Goal: Submit feedback/report problem

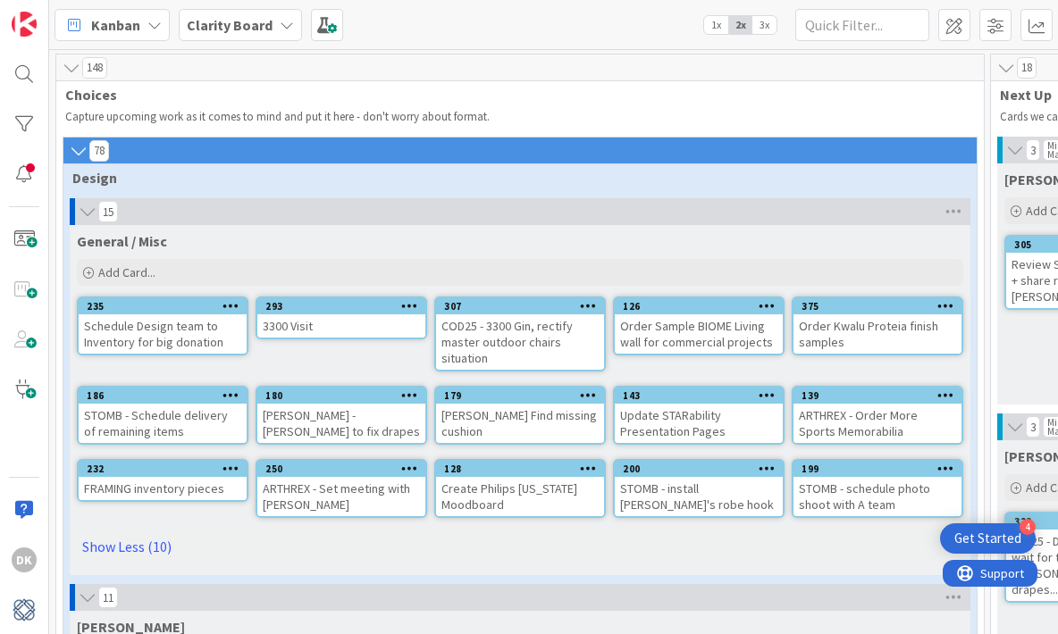
scroll to position [1673, 1142]
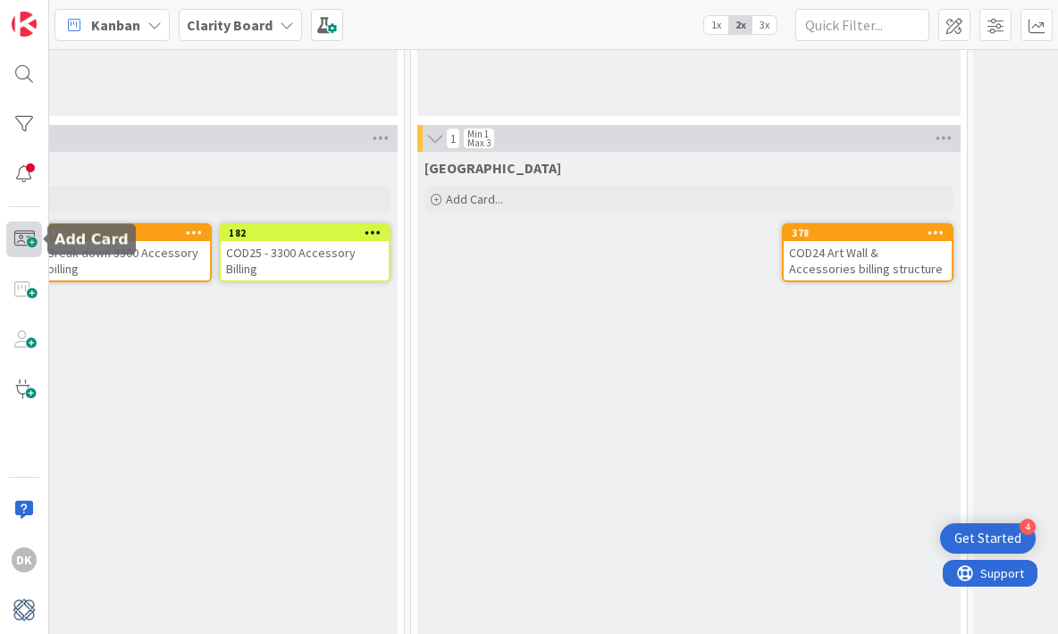
click at [18, 239] on span at bounding box center [24, 240] width 36 height 36
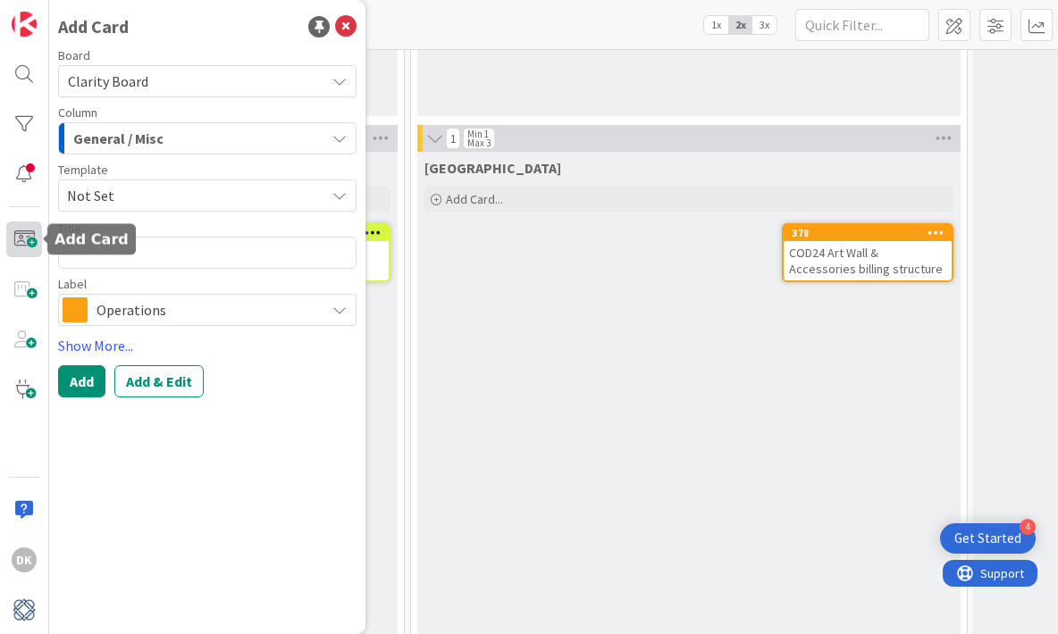
type textarea "x"
type textarea "s"
type textarea "x"
type textarea "sc"
type textarea "x"
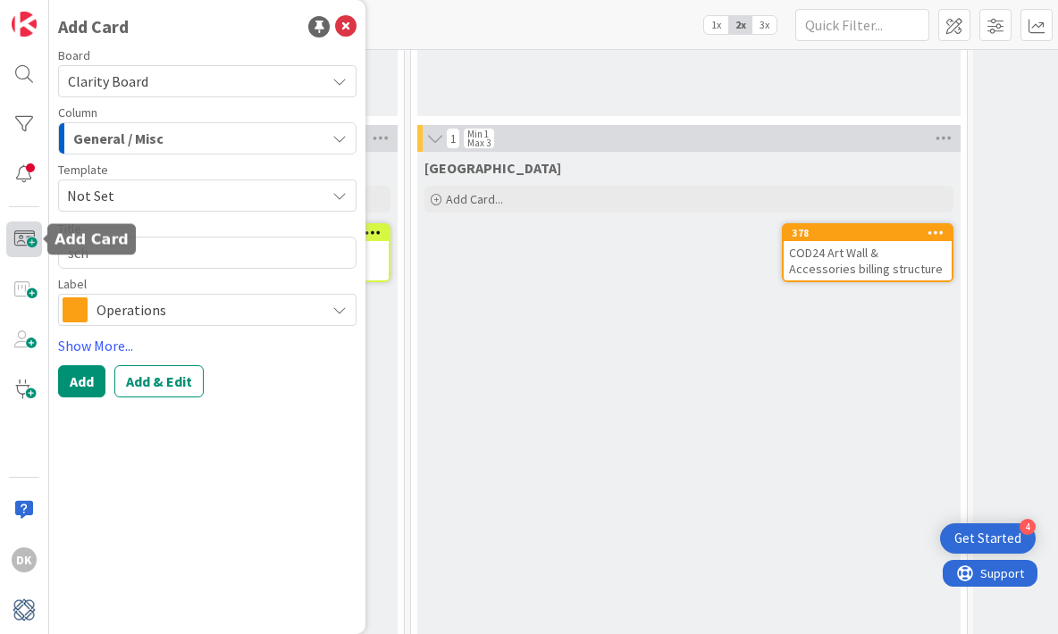
type textarea "sche"
type textarea "x"
type textarea "sched"
type textarea "x"
type textarea "schedu"
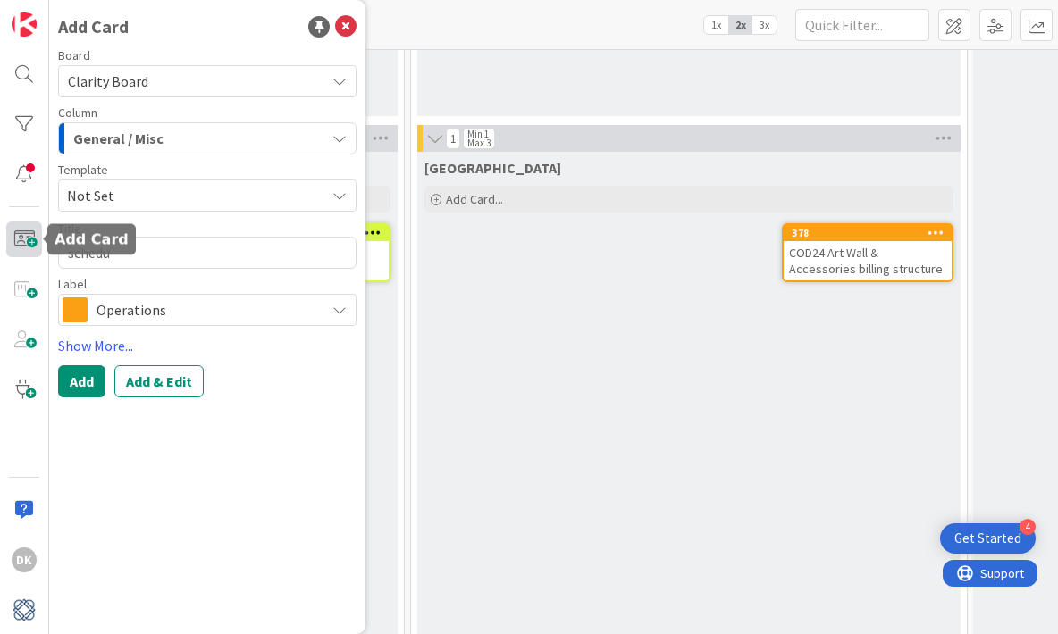
type textarea "x"
type textarea "schedul"
type textarea "x"
type textarea "schedule"
type textarea "x"
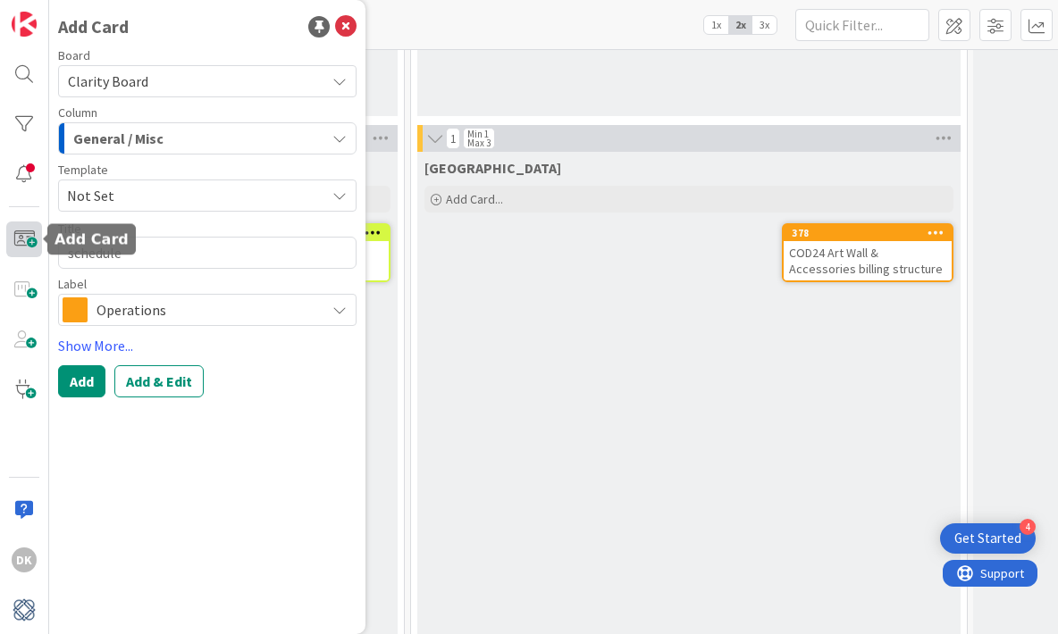
type textarea "schedule t"
type textarea "x"
type textarea "schedule ti"
type textarea "x"
type textarea "schedule [PERSON_NAME]"
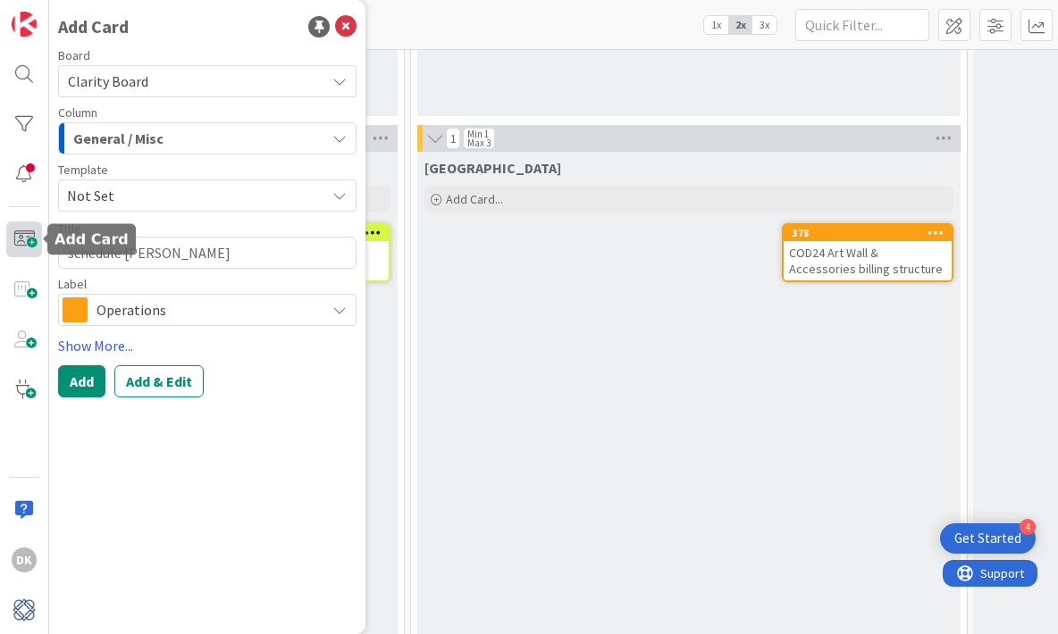
type textarea "x"
type textarea "schedule time"
type textarea "x"
type textarea "schedule time"
type textarea "x"
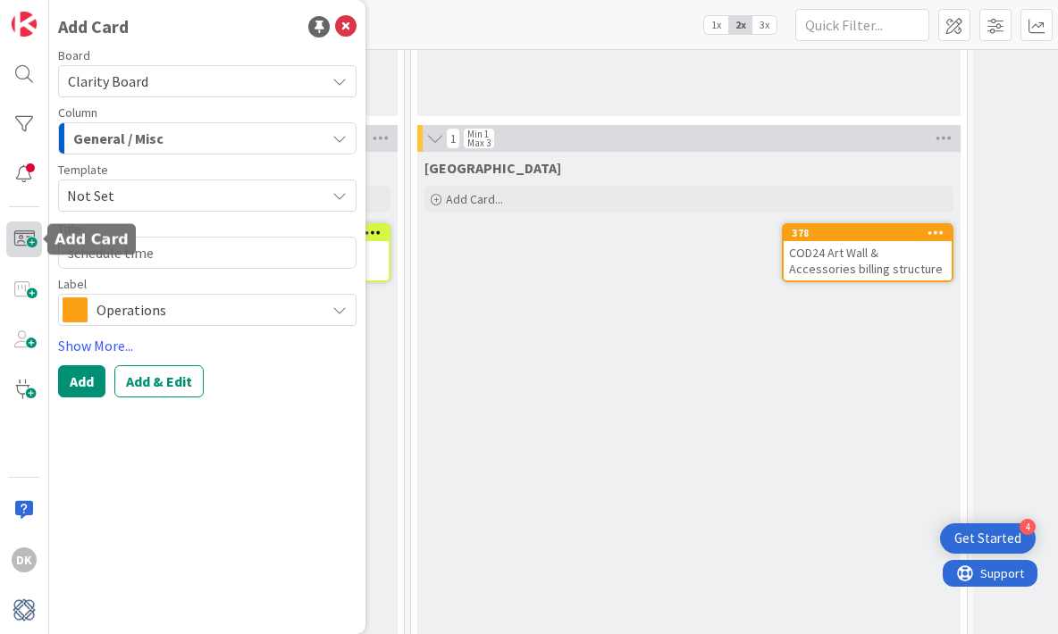
type textarea "schedule time t"
type textarea "x"
type textarea "schedule time to"
type textarea "x"
type textarea "schedule time to"
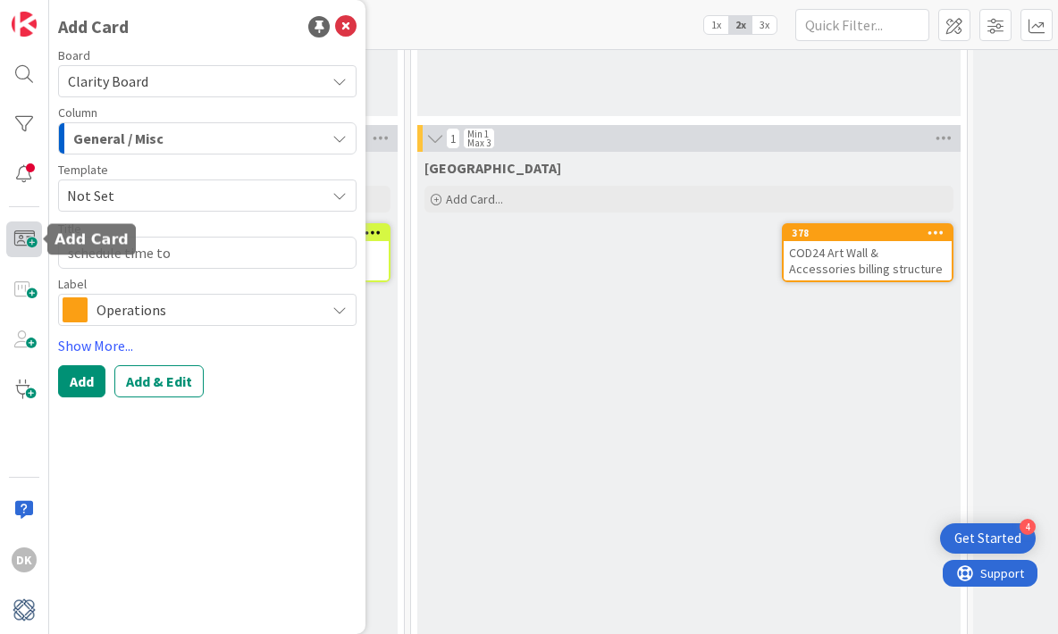
type textarea "x"
type textarea "schedule time to g"
type textarea "x"
type textarea "schedule time to go"
type textarea "x"
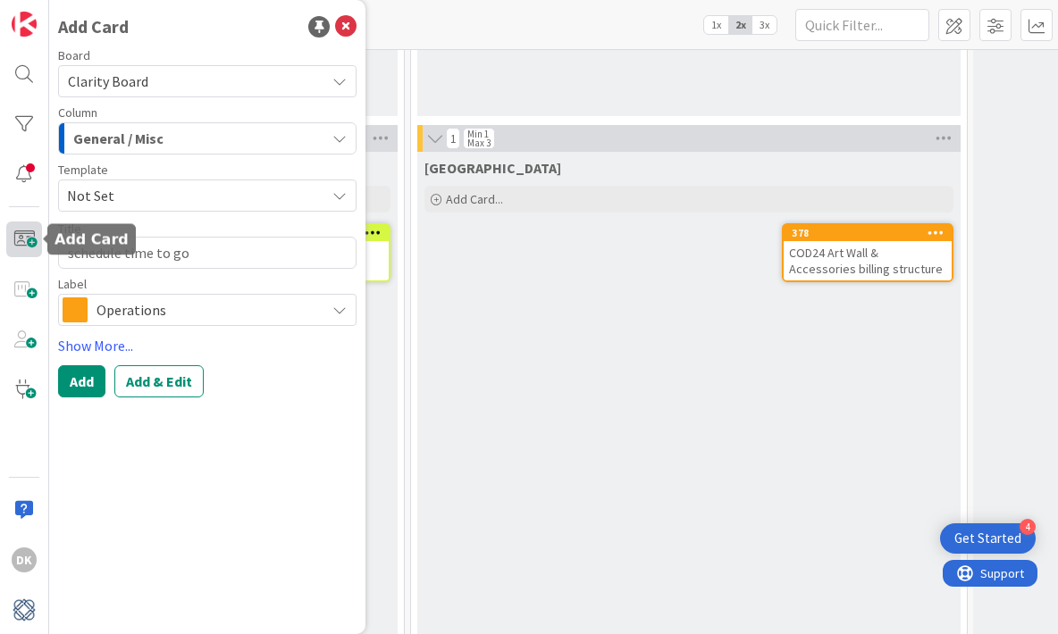
type textarea "schedule time to go"
type textarea "x"
type textarea "schedule time to go t"
type textarea "x"
type textarea "schedule time to go to"
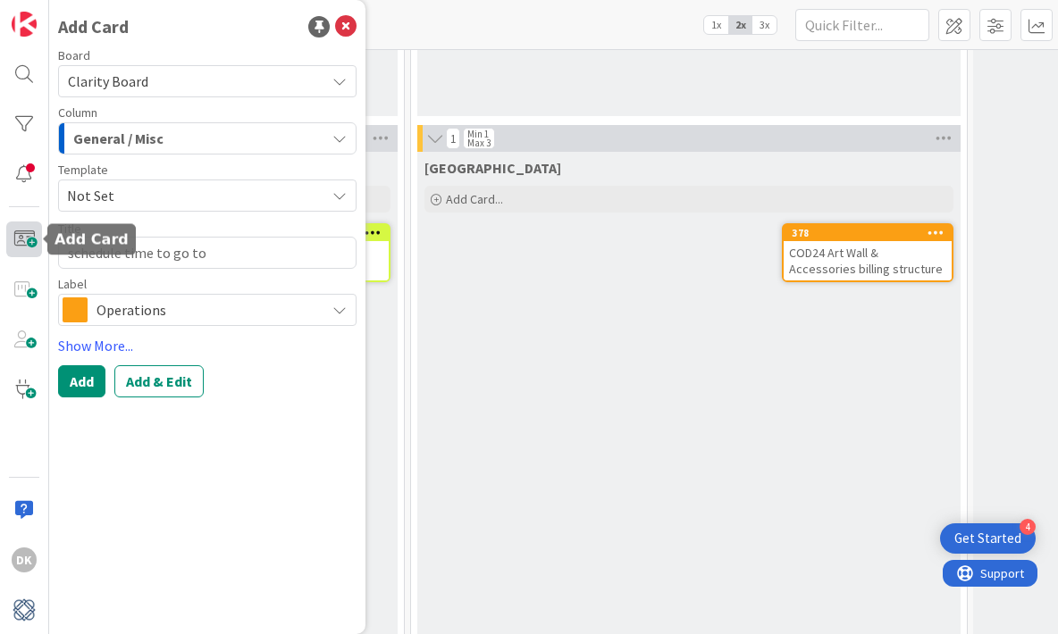
type textarea "x"
type textarea "schedule time to go to"
type textarea "x"
type textarea "schedule time to go to 3"
type textarea "x"
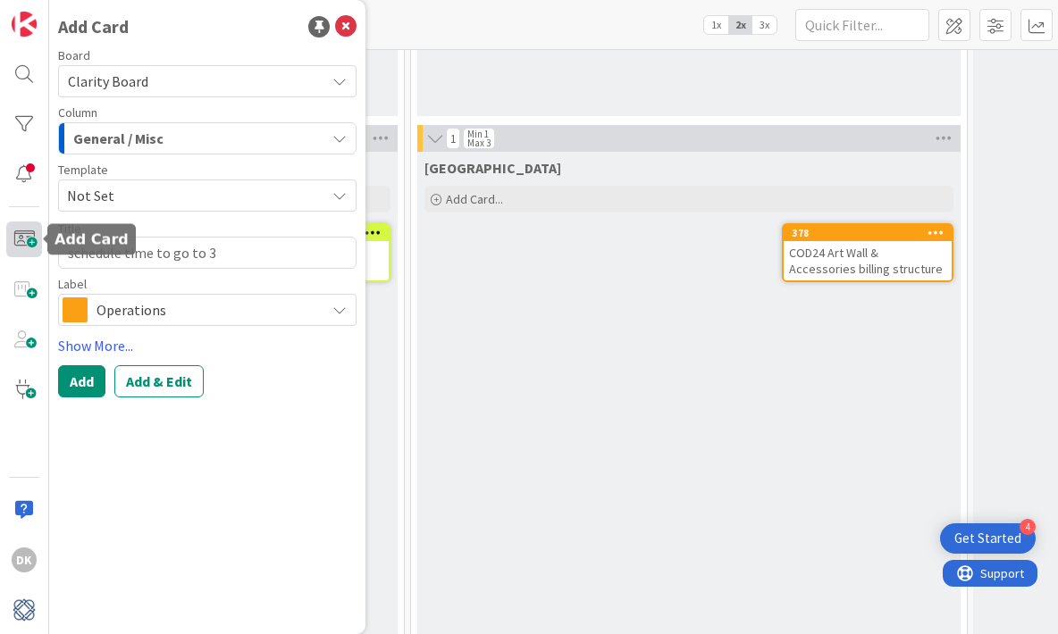
type textarea "schedule time to go to 33"
type textarea "x"
type textarea "schedule time to go to 330"
type textarea "x"
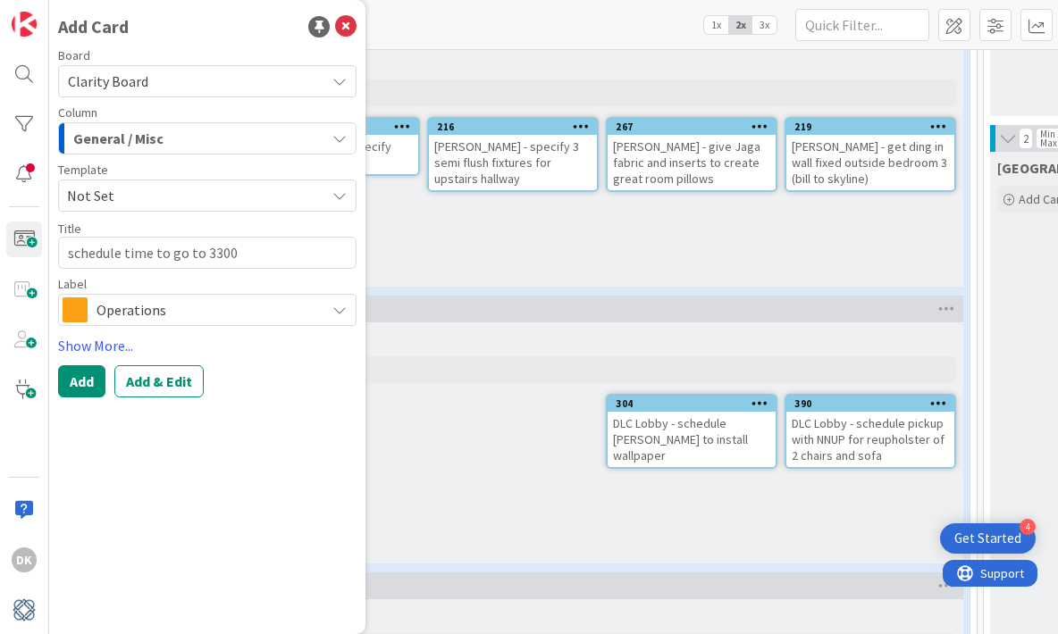
scroll to position [1673, 0]
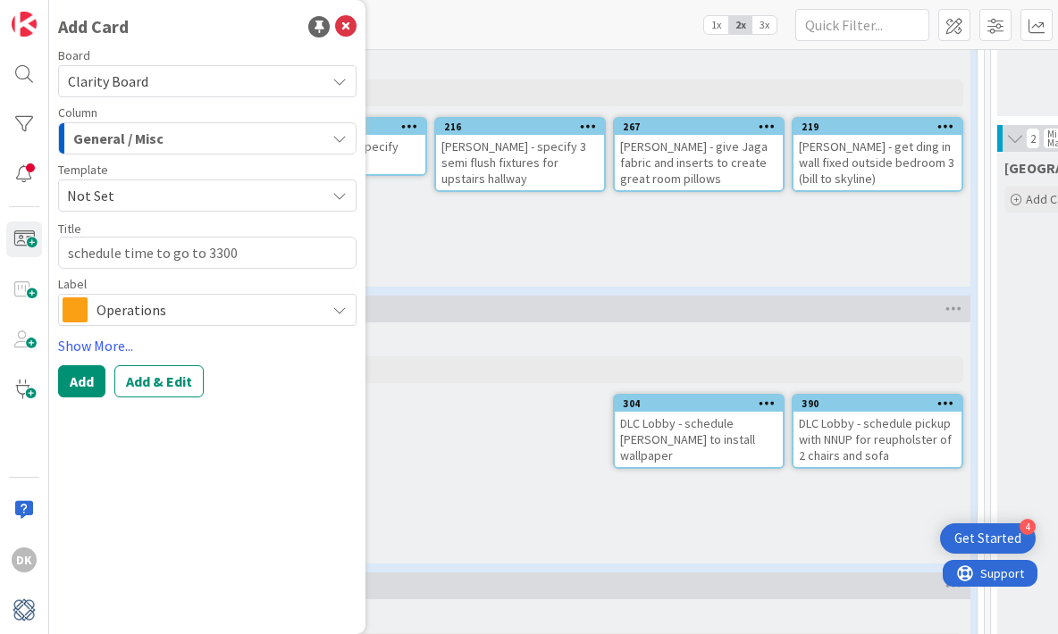
type textarea "schedule time to go to 3300"
click at [342, 24] on icon at bounding box center [345, 26] width 21 height 21
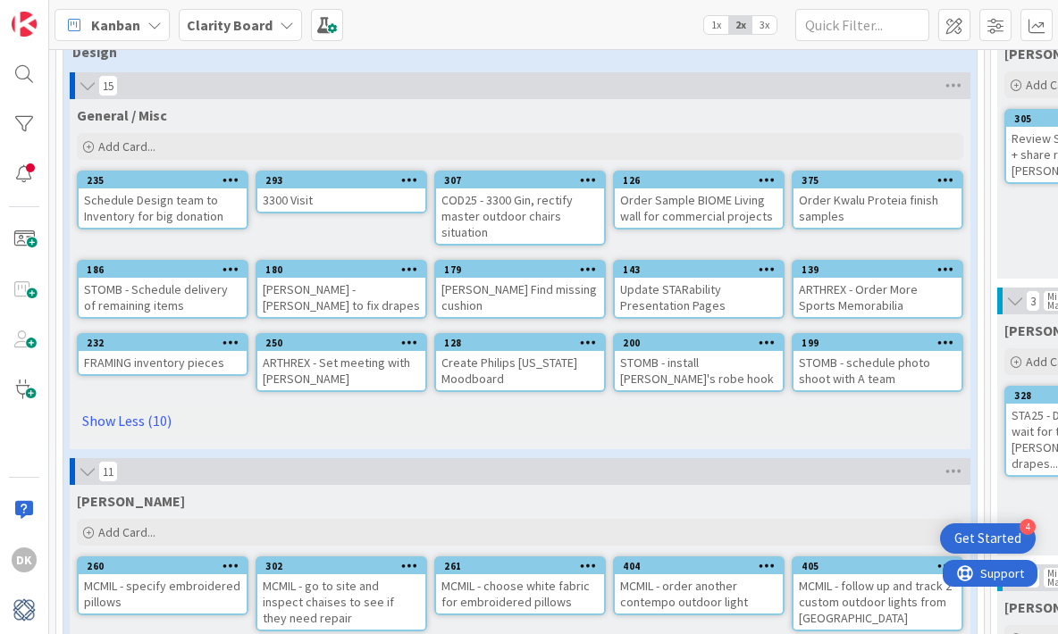
scroll to position [97, 0]
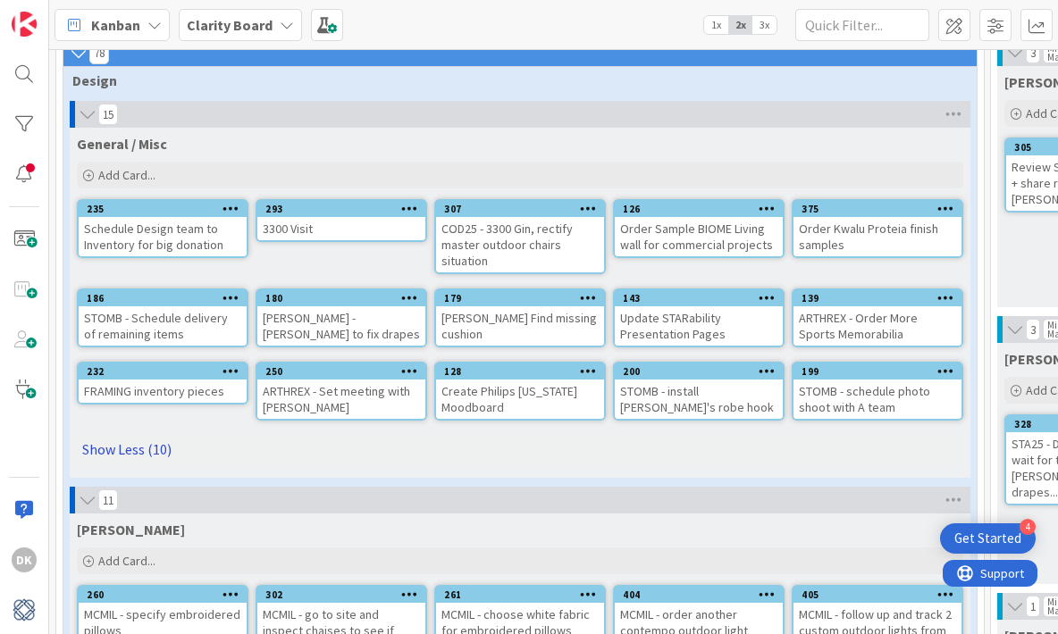
click at [121, 459] on link "Show Less (10)" at bounding box center [520, 449] width 886 height 29
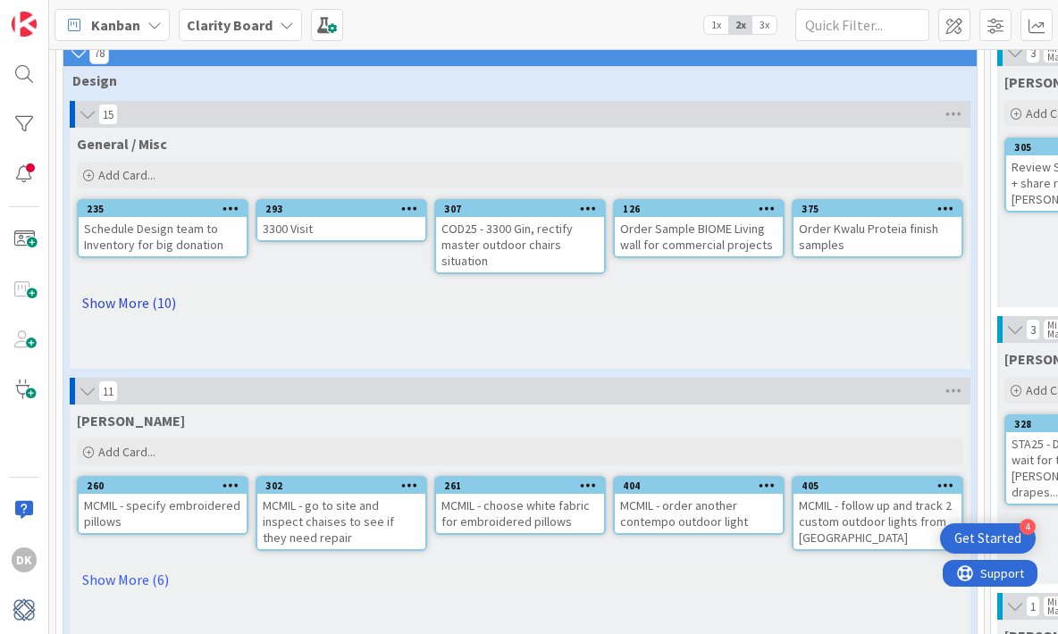
click at [141, 310] on link "Show More (10)" at bounding box center [520, 303] width 886 height 29
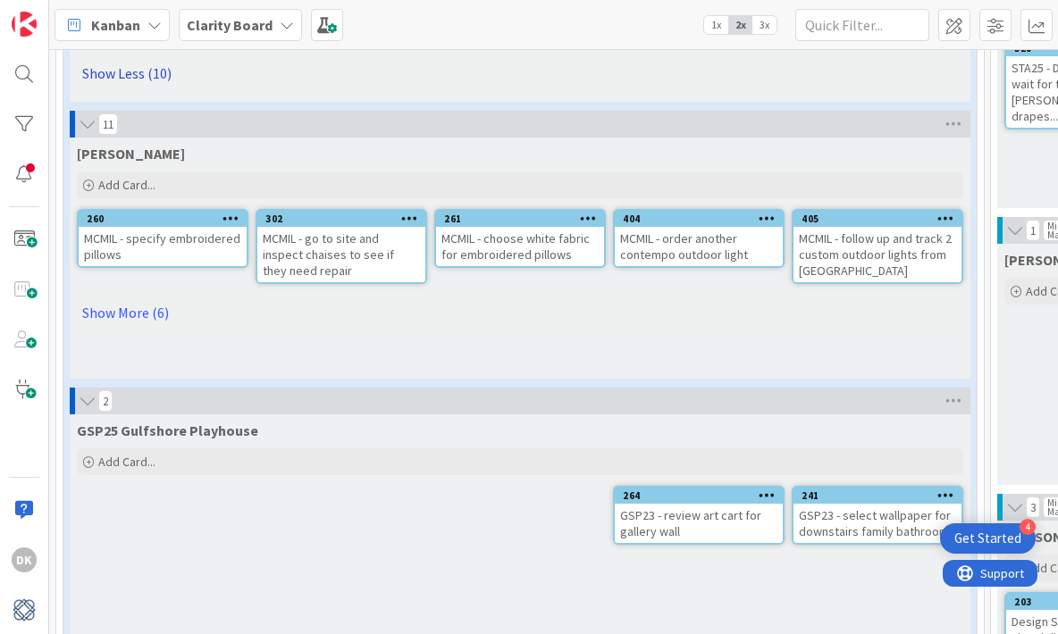
scroll to position [528, 0]
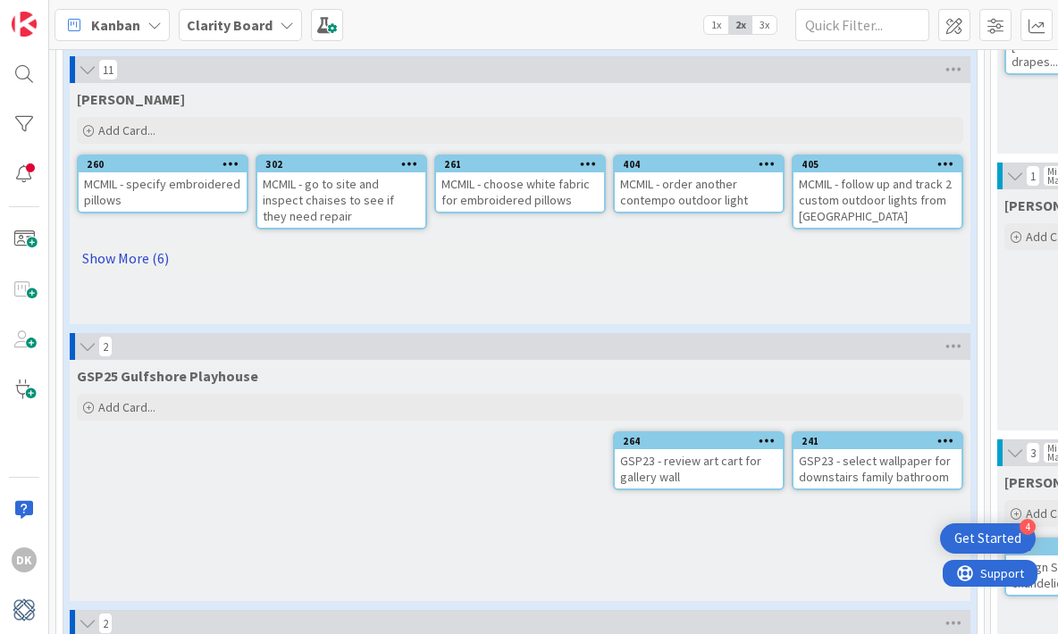
click at [135, 247] on link "Show More (6)" at bounding box center [520, 258] width 886 height 29
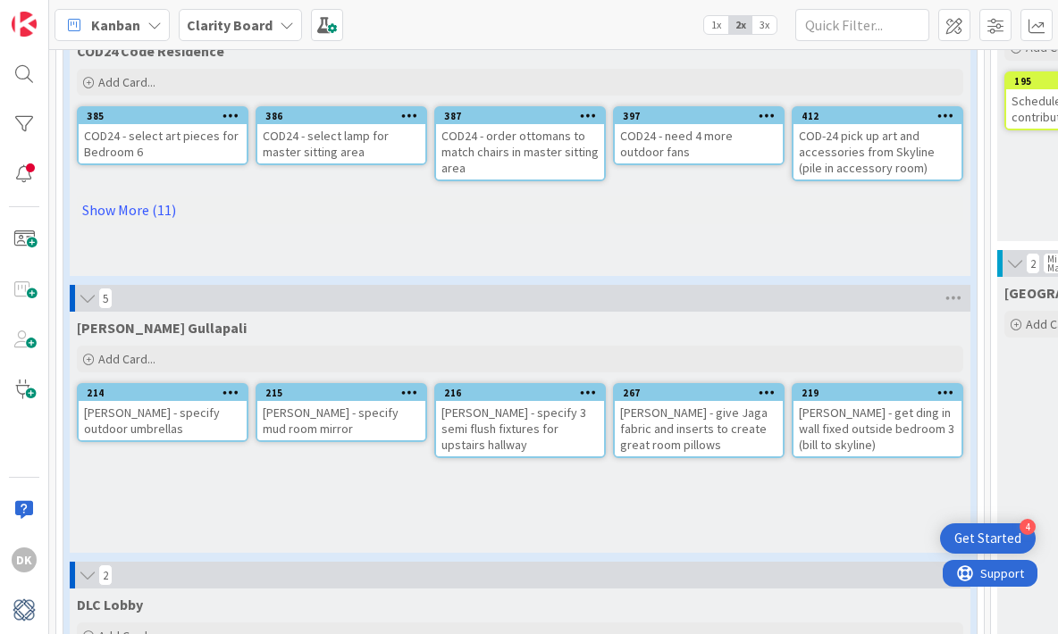
scroll to position [1560, 0]
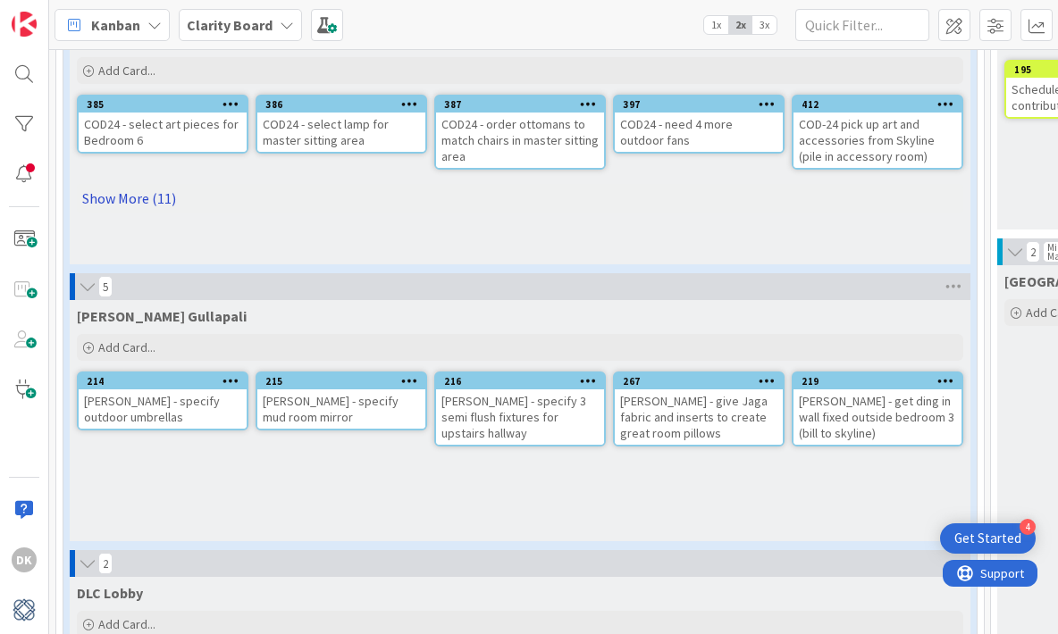
click at [133, 191] on link "Show More (11)" at bounding box center [520, 198] width 886 height 29
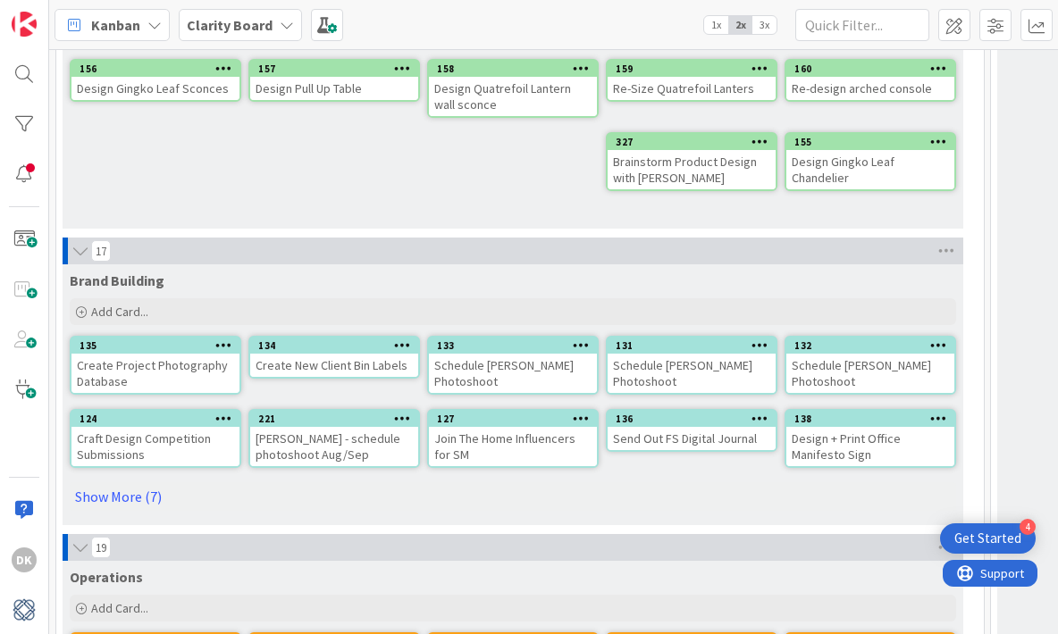
scroll to position [5413, 0]
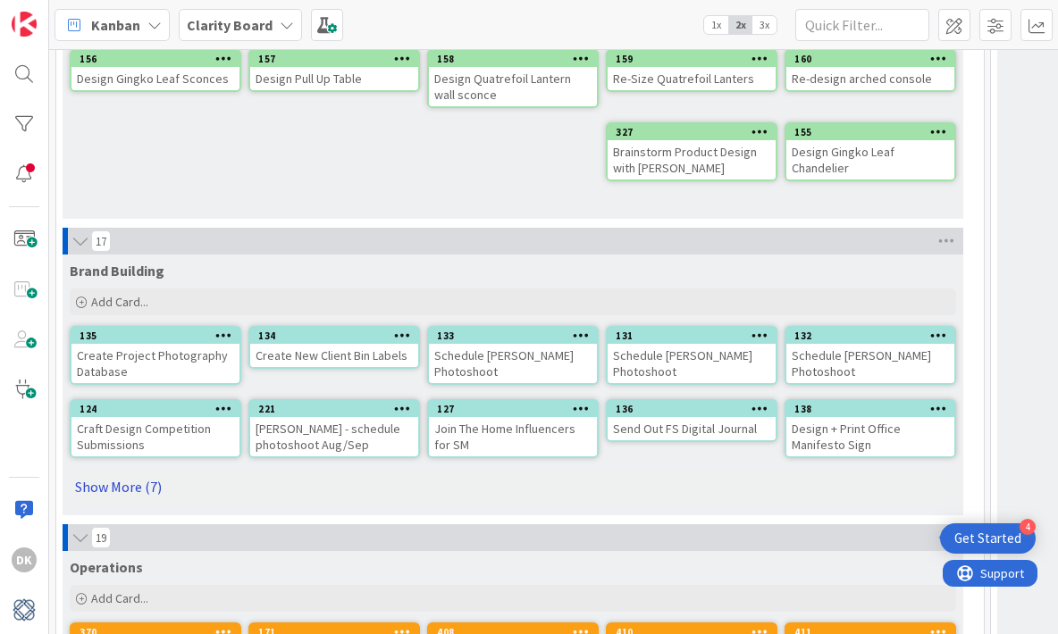
click at [105, 473] on link "Show More (7)" at bounding box center [513, 487] width 886 height 29
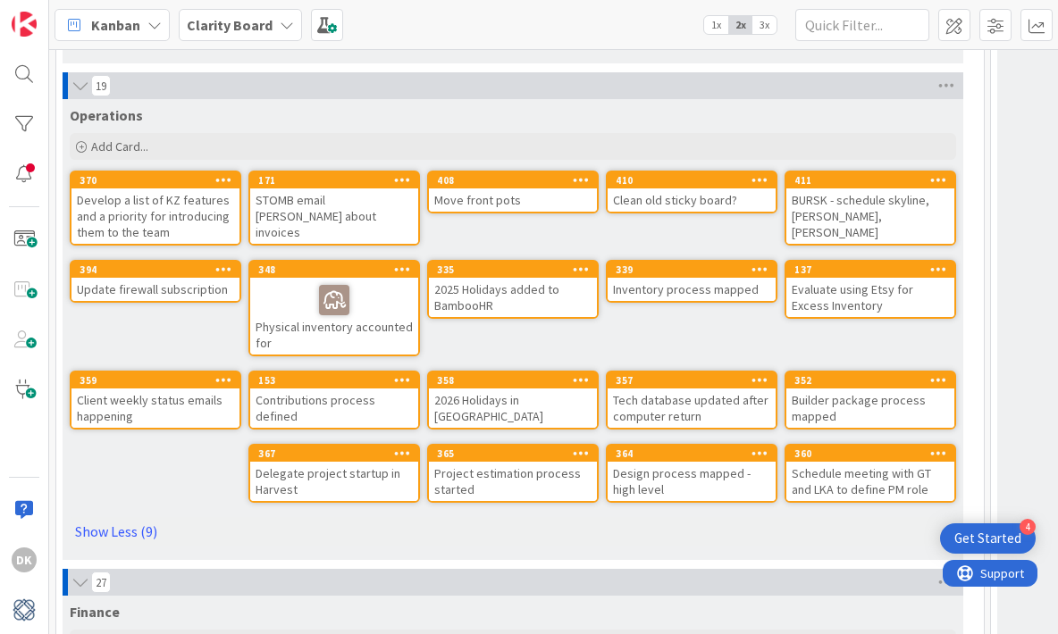
scroll to position [6027, 0]
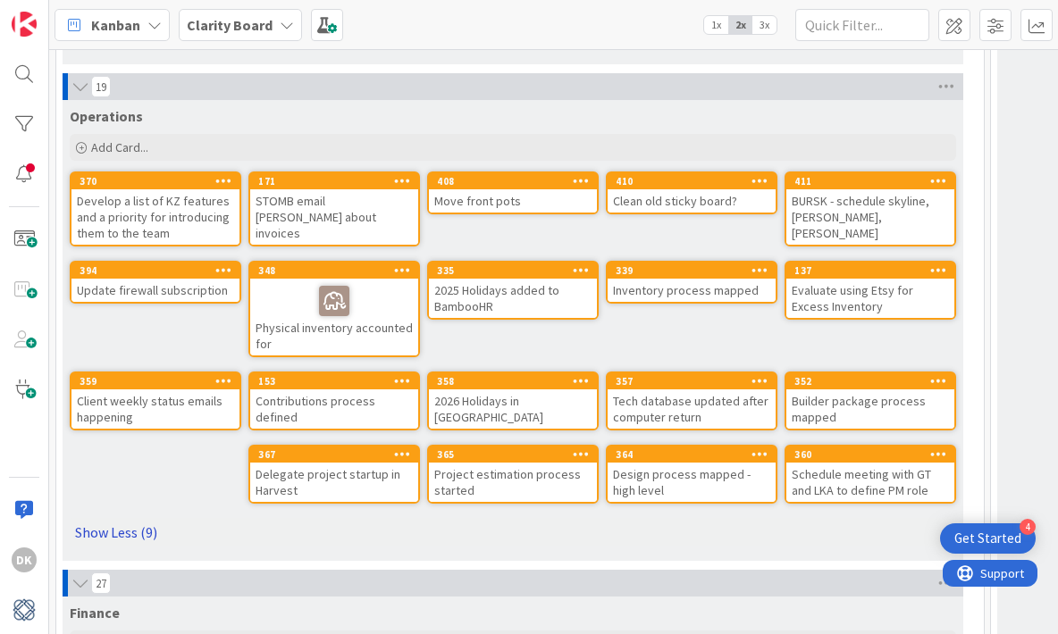
click at [129, 518] on link "Show Less (9)" at bounding box center [513, 532] width 886 height 29
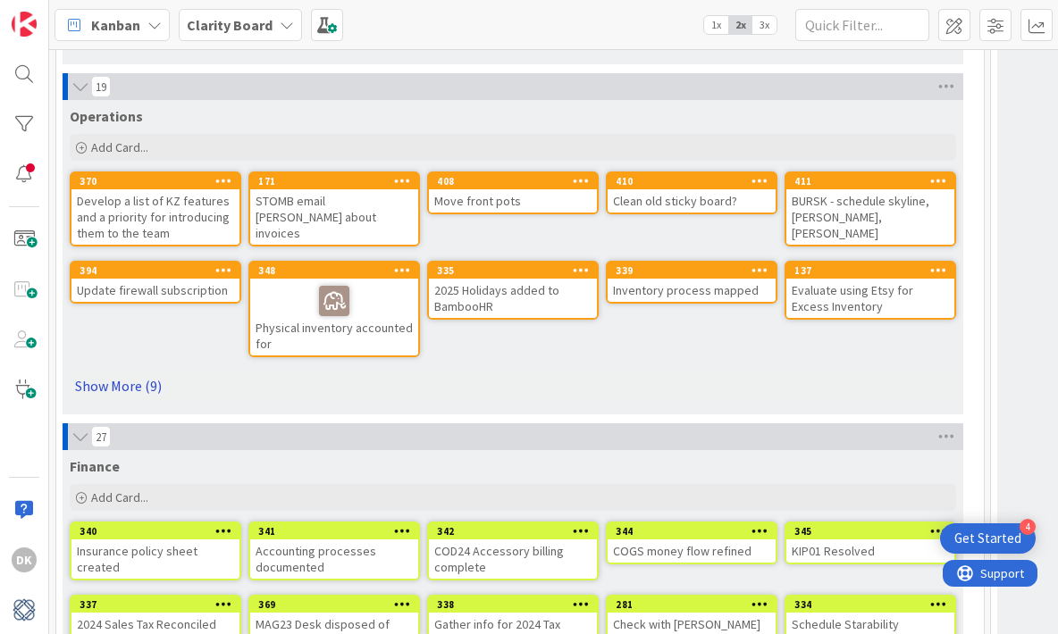
click at [116, 372] on link "Show More (9)" at bounding box center [513, 386] width 886 height 29
